Goal: Information Seeking & Learning: Learn about a topic

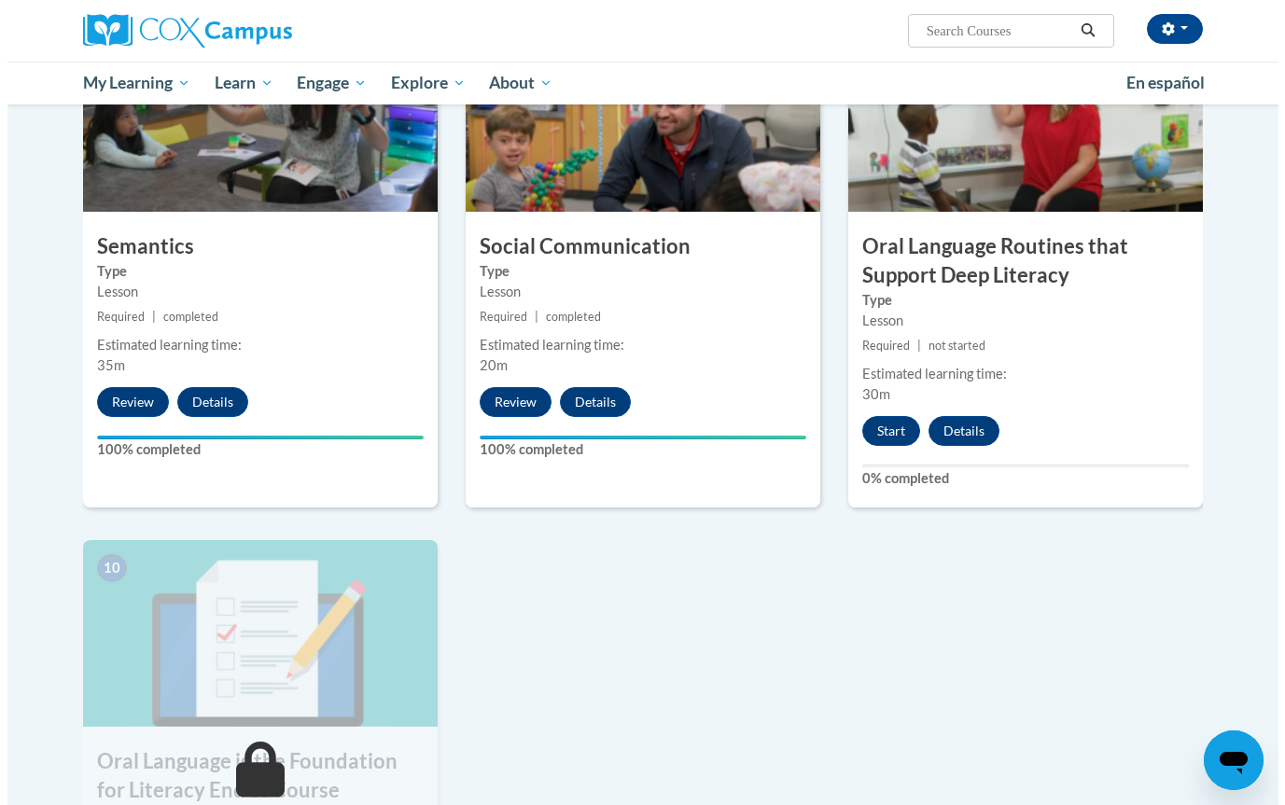
scroll to position [1491, 0]
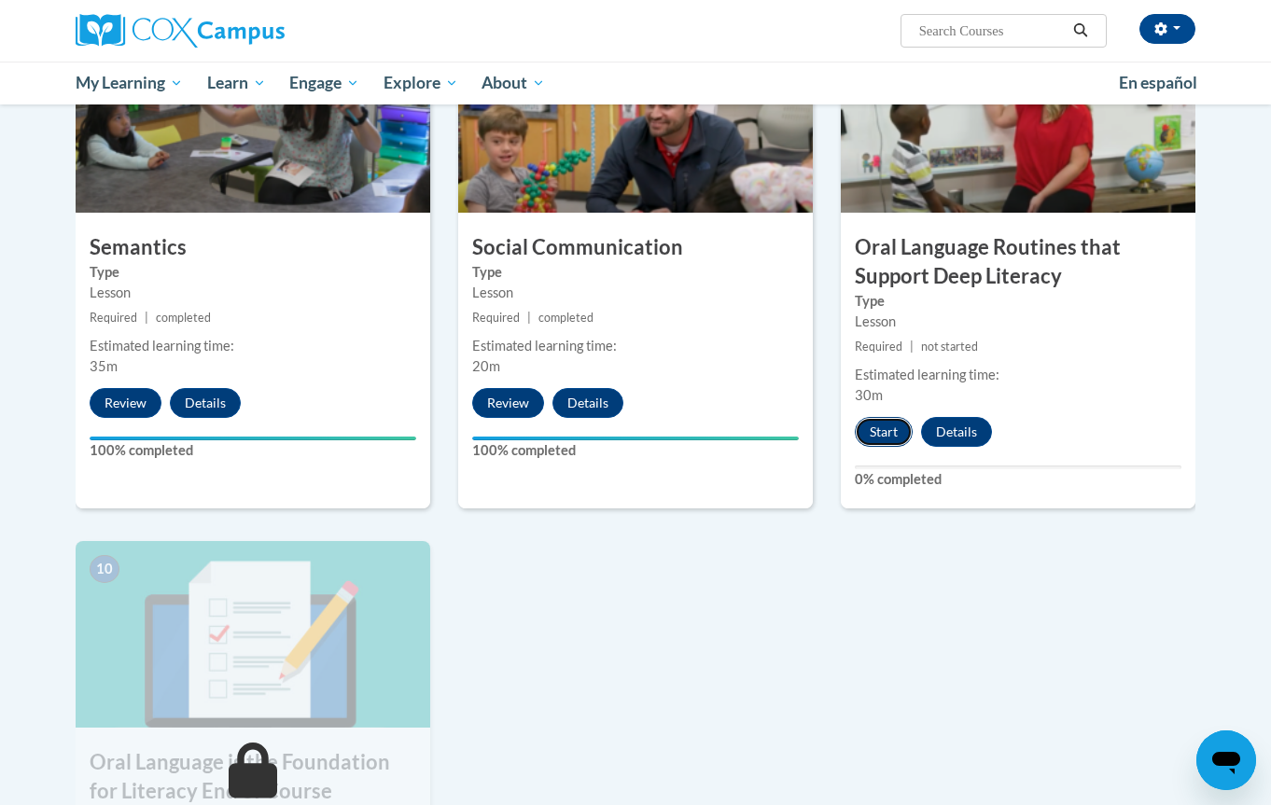
click at [881, 431] on button "Start" at bounding box center [884, 432] width 58 height 30
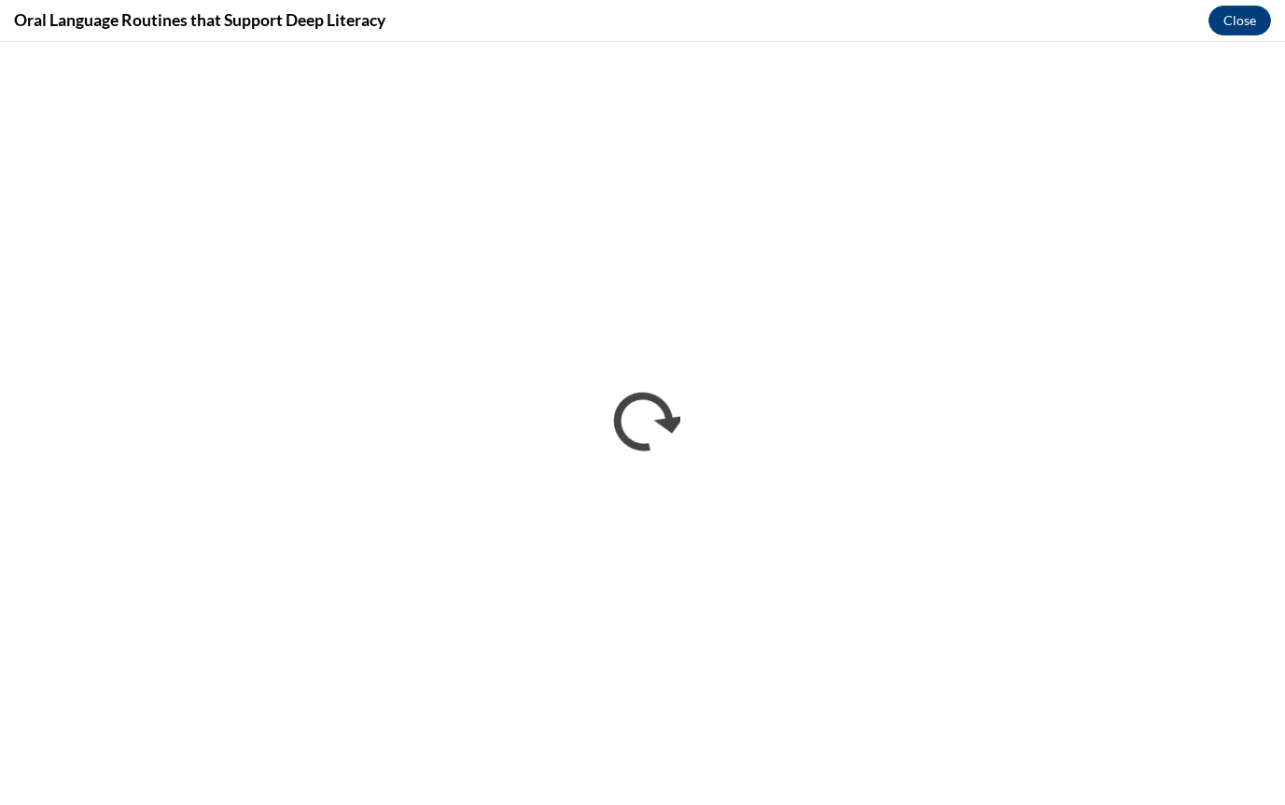
scroll to position [0, 0]
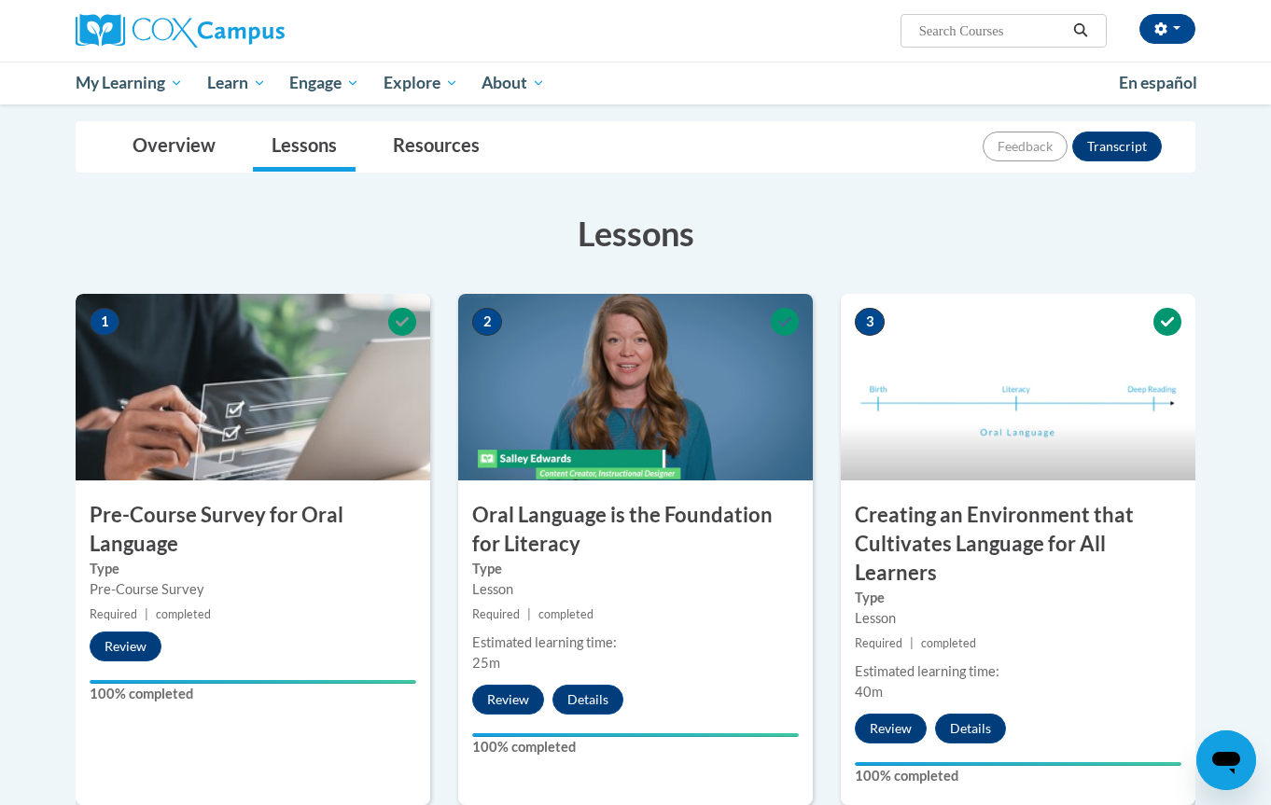
scroll to position [604, 0]
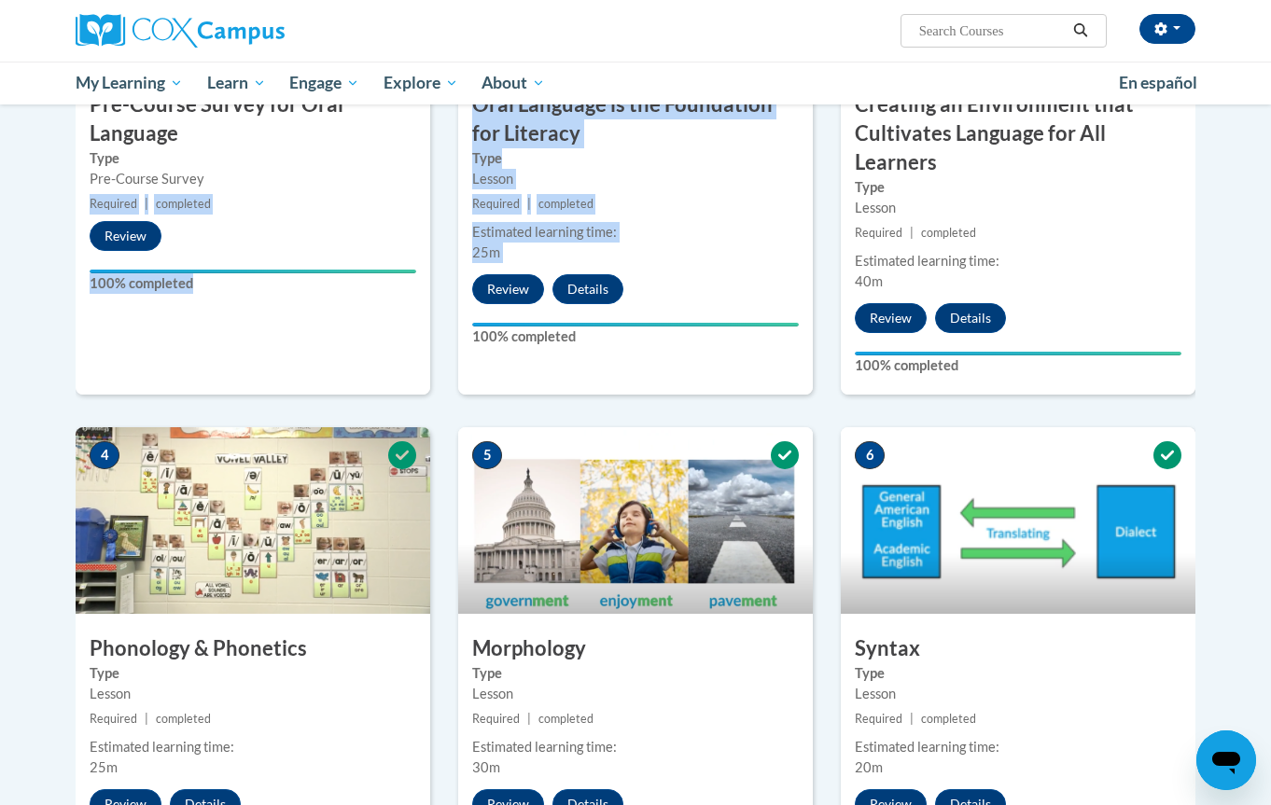
drag, startPoint x: 358, startPoint y: 200, endPoint x: 379, endPoint y: 205, distance: 21.3
